Goal: Manage account settings

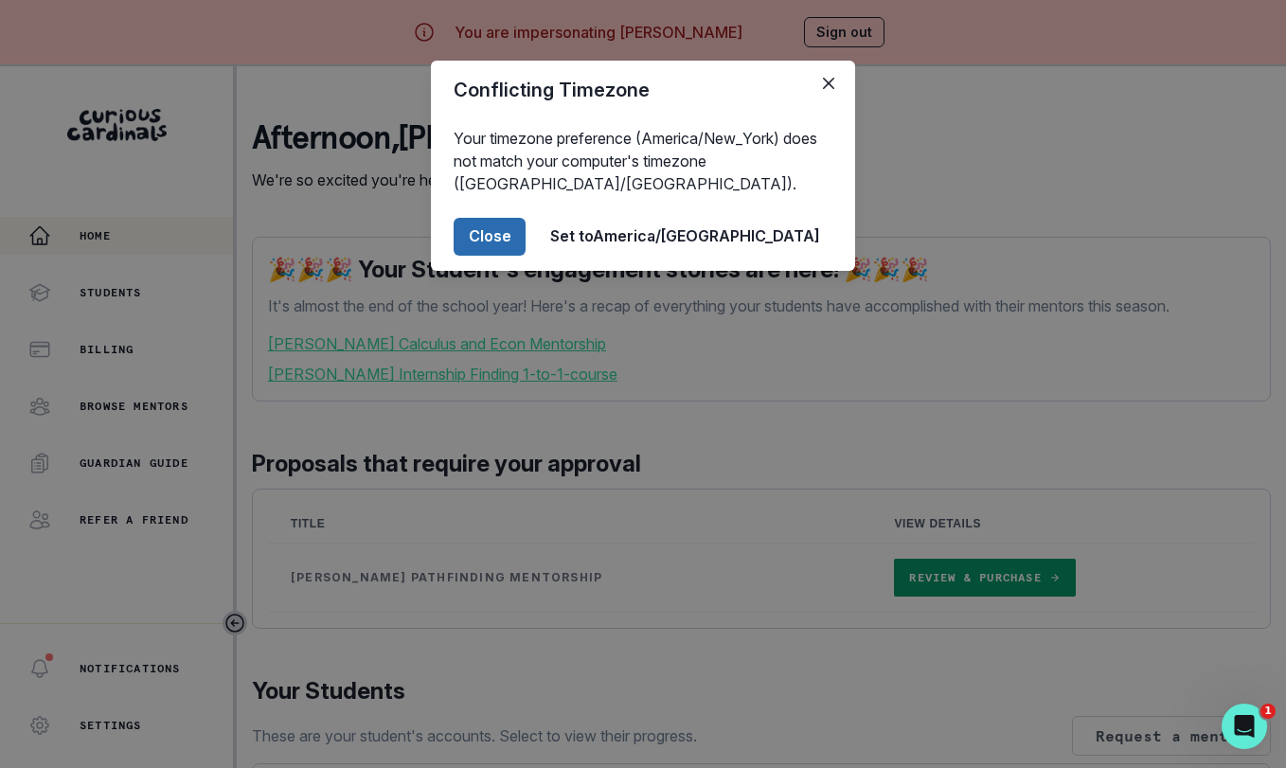
click at [526, 229] on button "Close" at bounding box center [490, 237] width 72 height 38
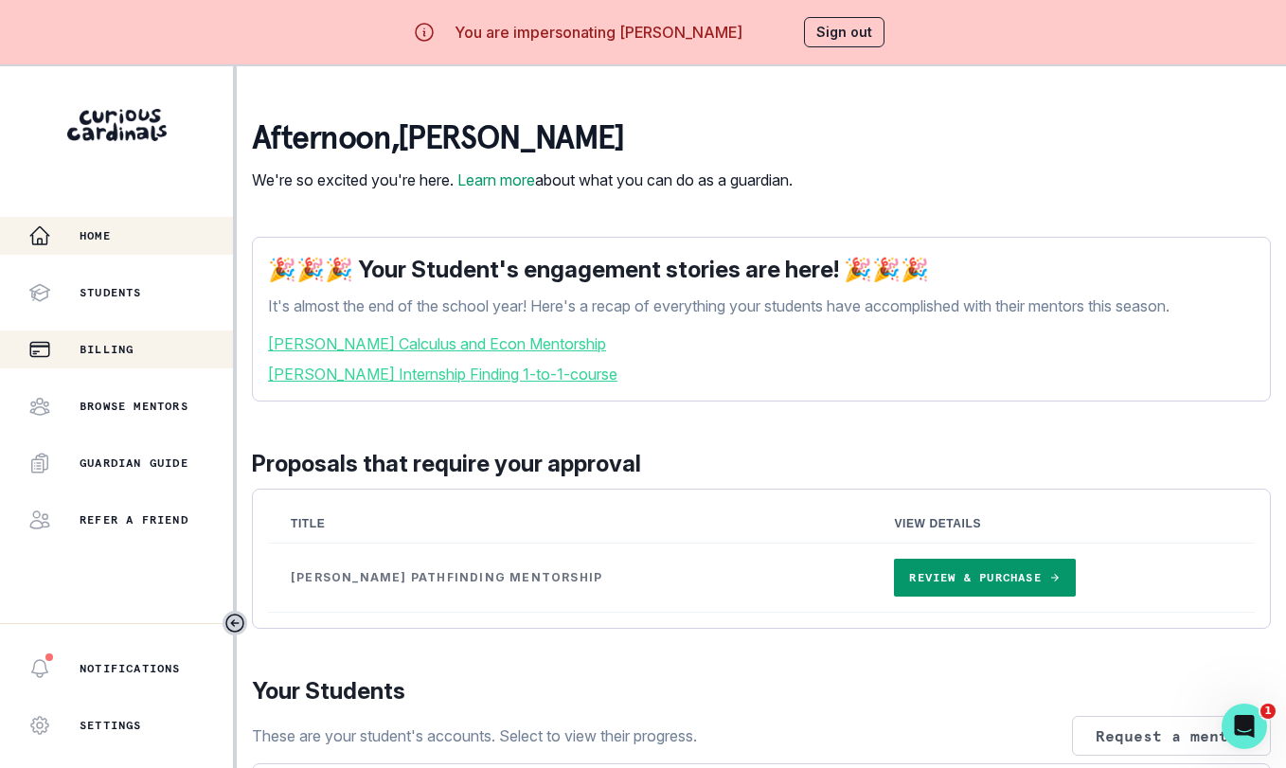
click at [165, 355] on div "Billing" at bounding box center [130, 349] width 205 height 23
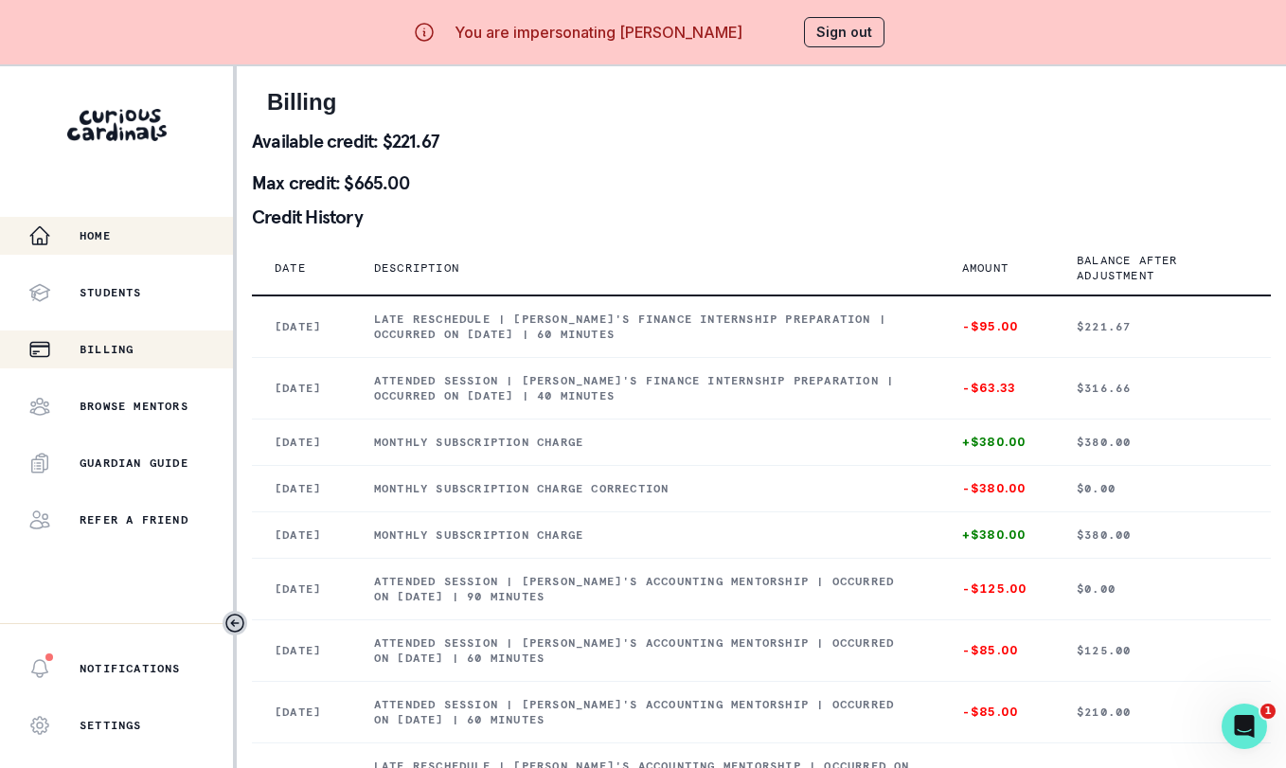
click at [178, 227] on div "Home" at bounding box center [130, 235] width 205 height 23
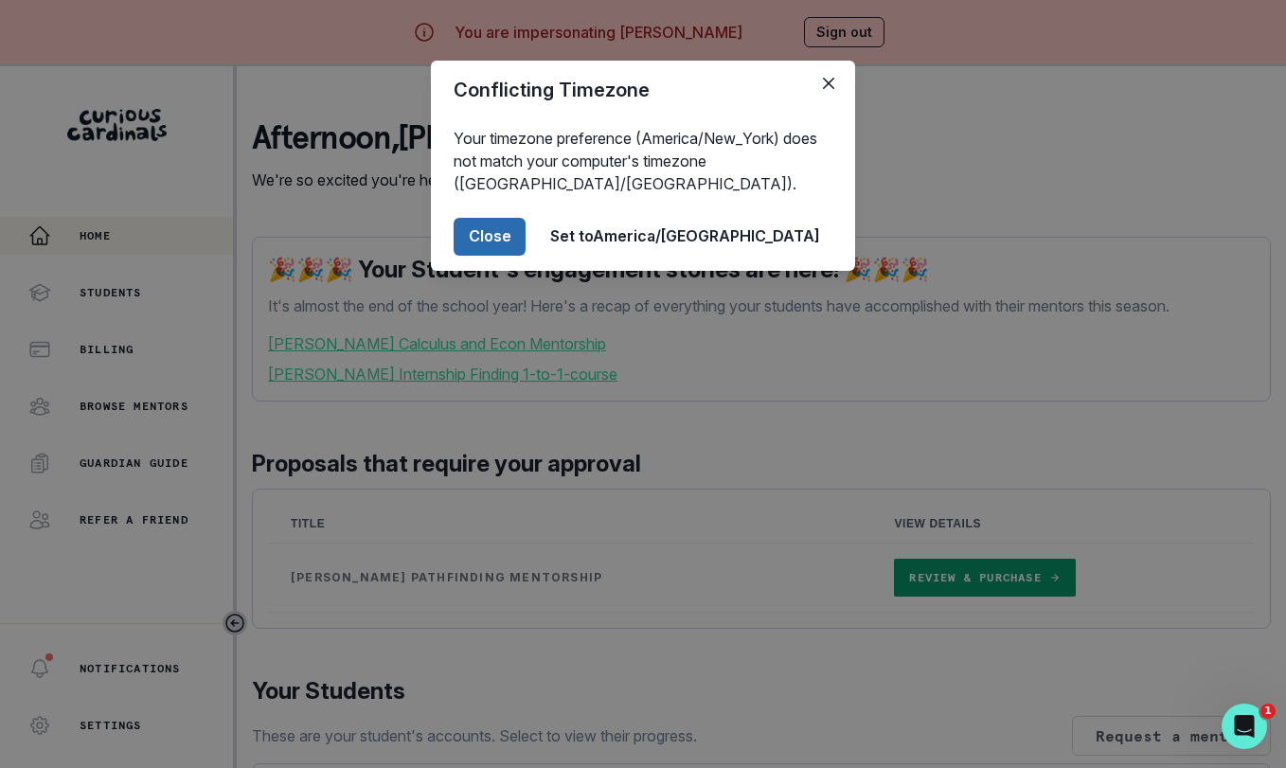
click at [526, 234] on button "Close" at bounding box center [490, 237] width 72 height 38
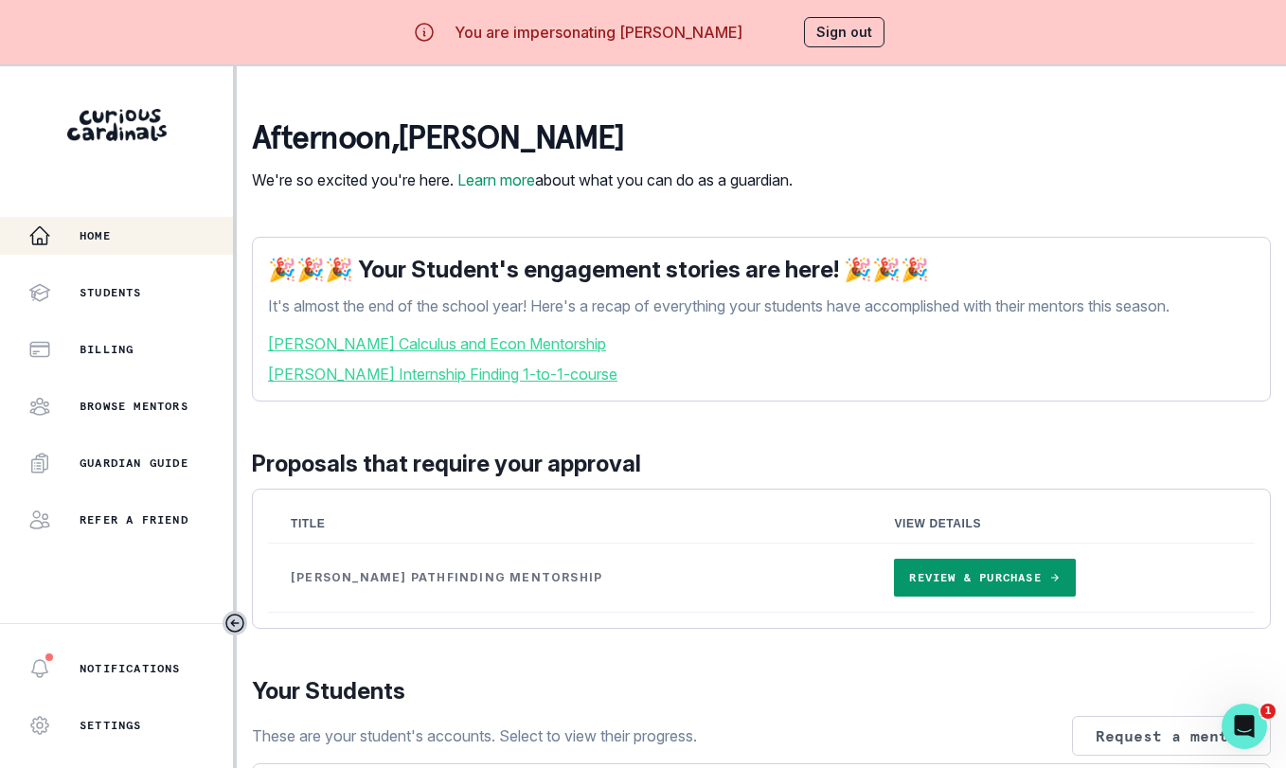
click at [829, 20] on button "Sign out" at bounding box center [844, 32] width 81 height 30
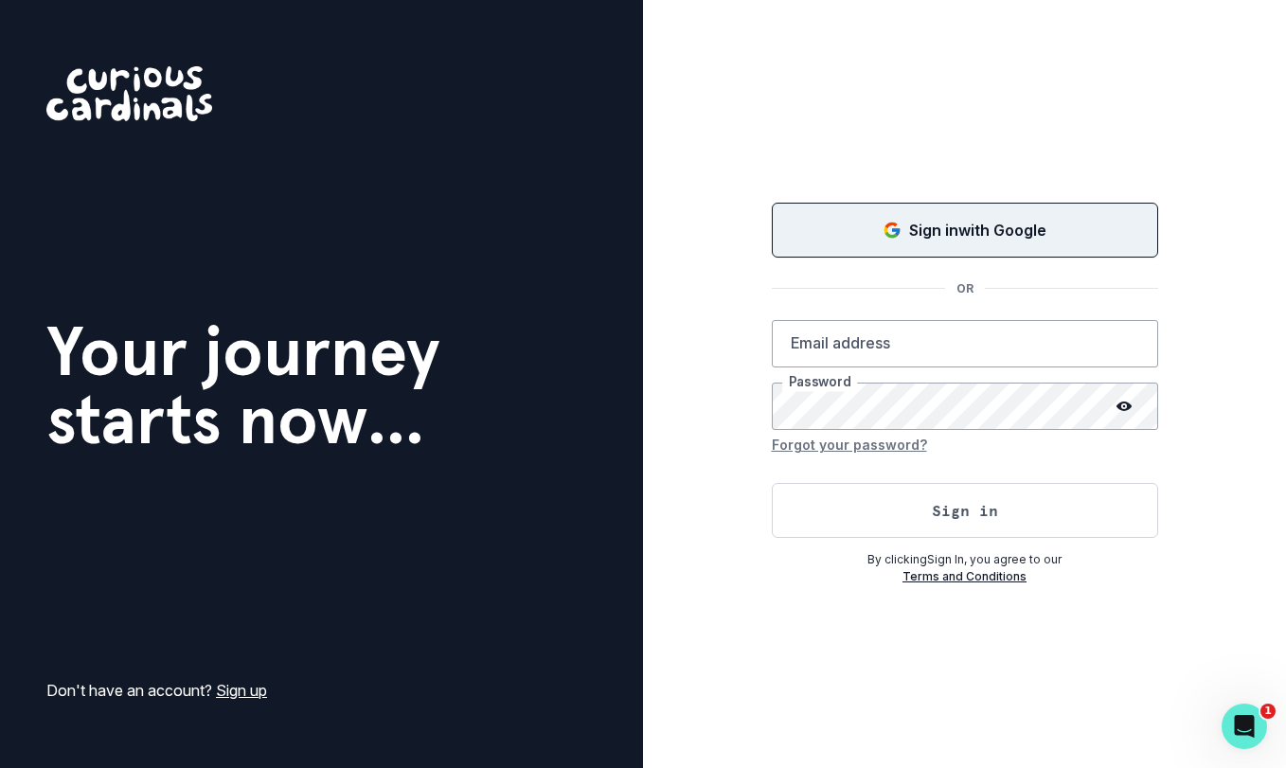
click at [907, 206] on button "Sign in with Google" at bounding box center [965, 230] width 386 height 55
